Goal: Information Seeking & Learning: Learn about a topic

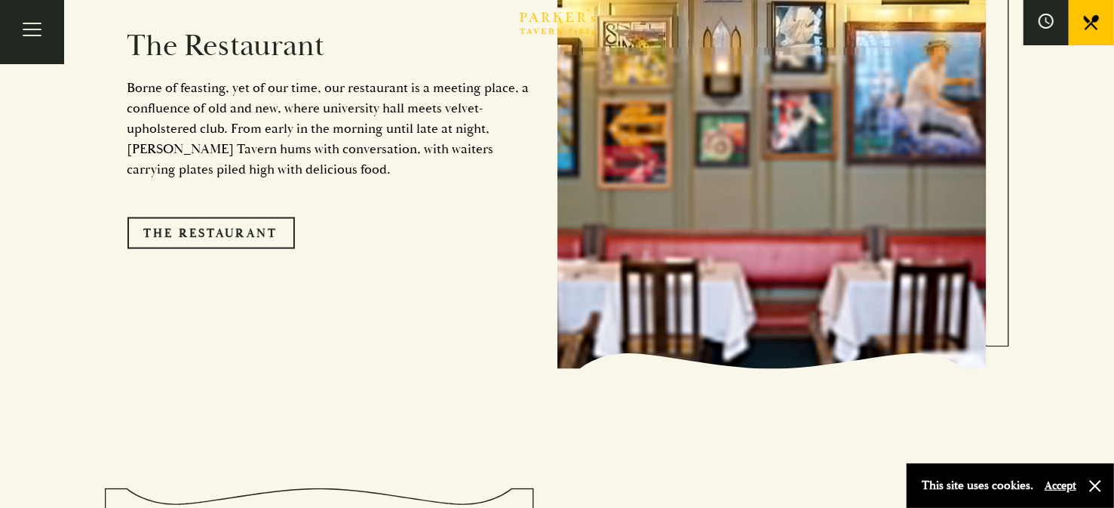
scroll to position [1306, 0]
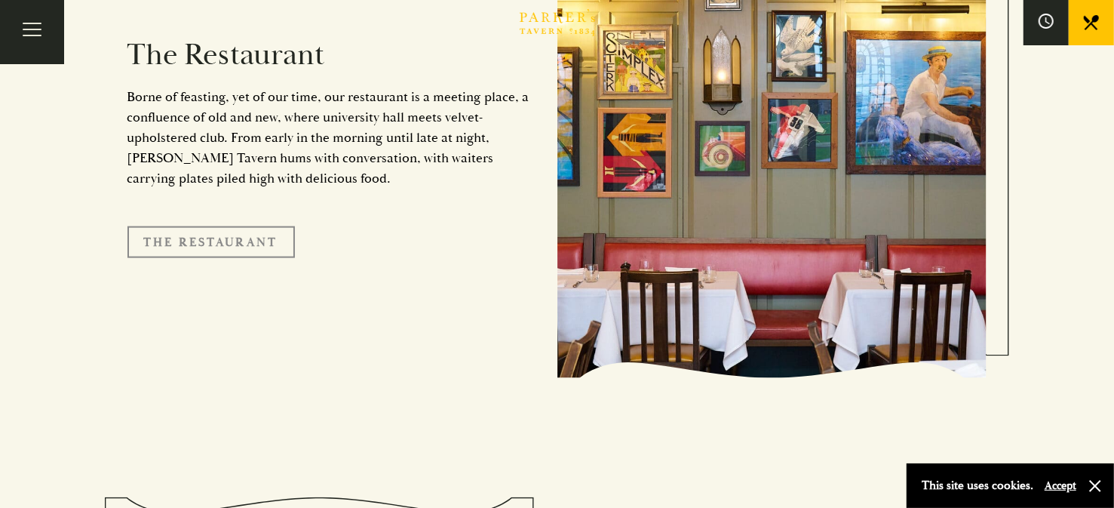
click at [220, 226] on link "The Restaurant" at bounding box center [210, 242] width 167 height 32
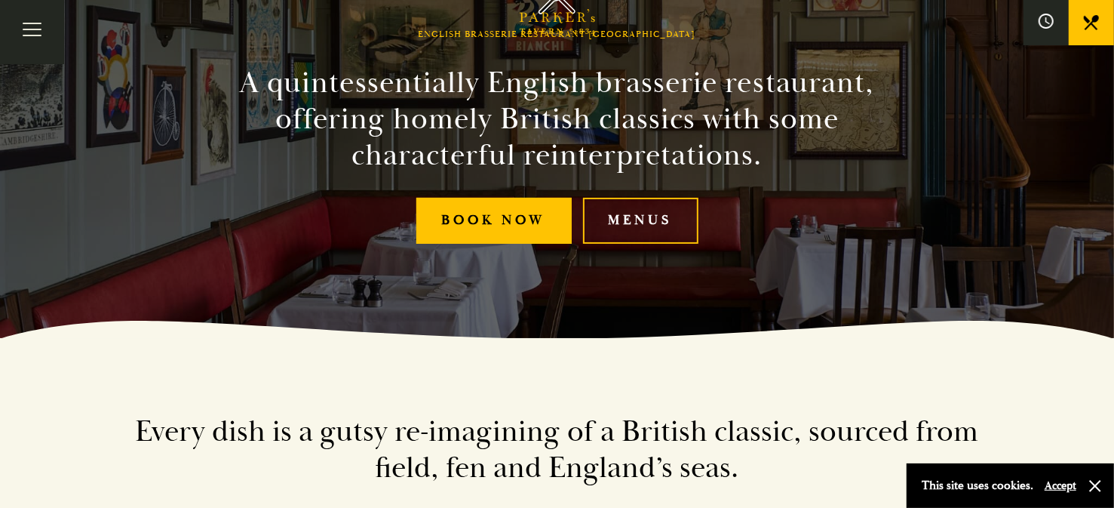
scroll to position [241, 0]
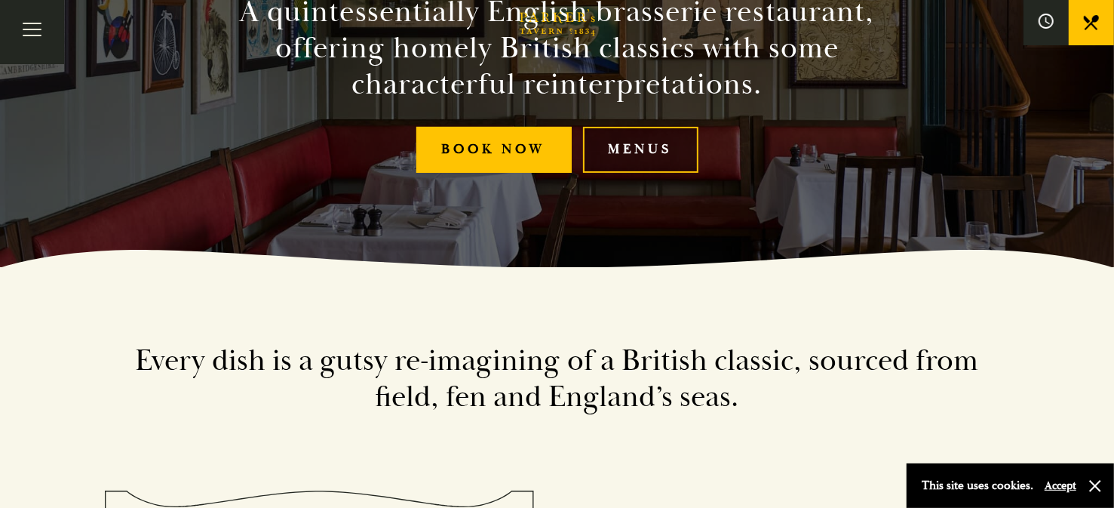
click at [661, 136] on link "Menus" at bounding box center [640, 150] width 115 height 46
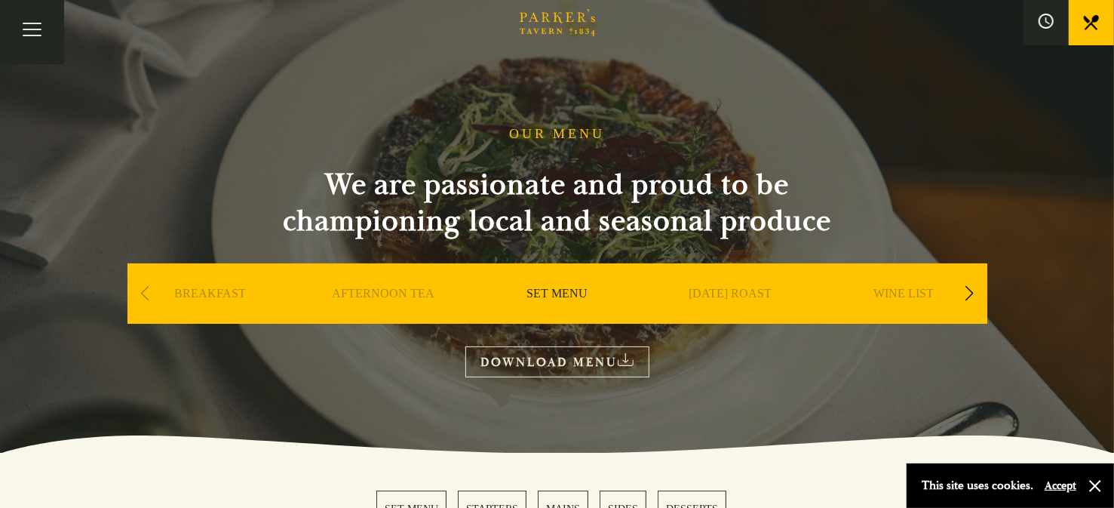
click at [545, 296] on link "SET MENU" at bounding box center [556, 316] width 61 height 60
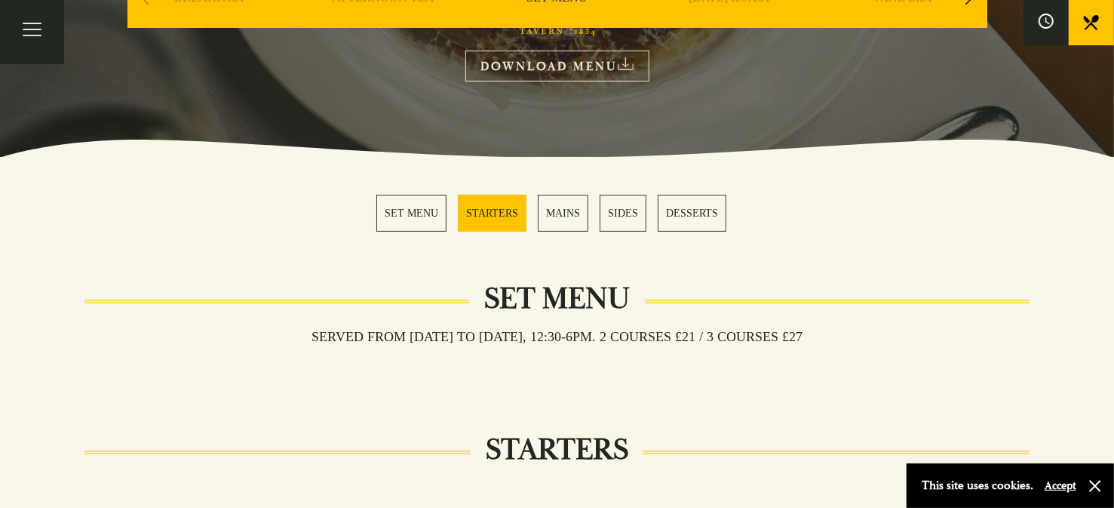
scroll to position [160, 0]
